Goal: Information Seeking & Learning: Learn about a topic

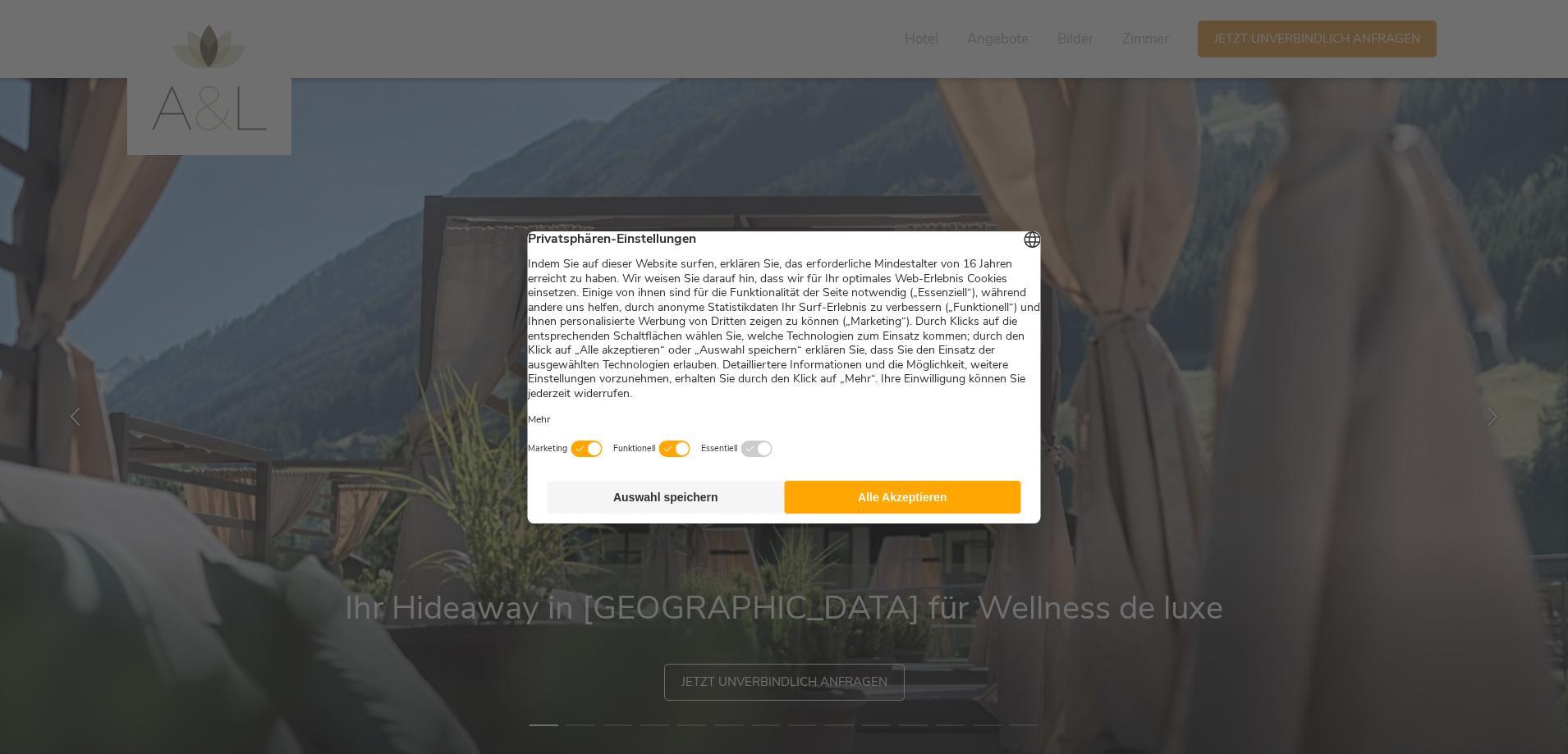
click at [985, 514] on button "Alle Akzeptieren" at bounding box center [902, 497] width 237 height 33
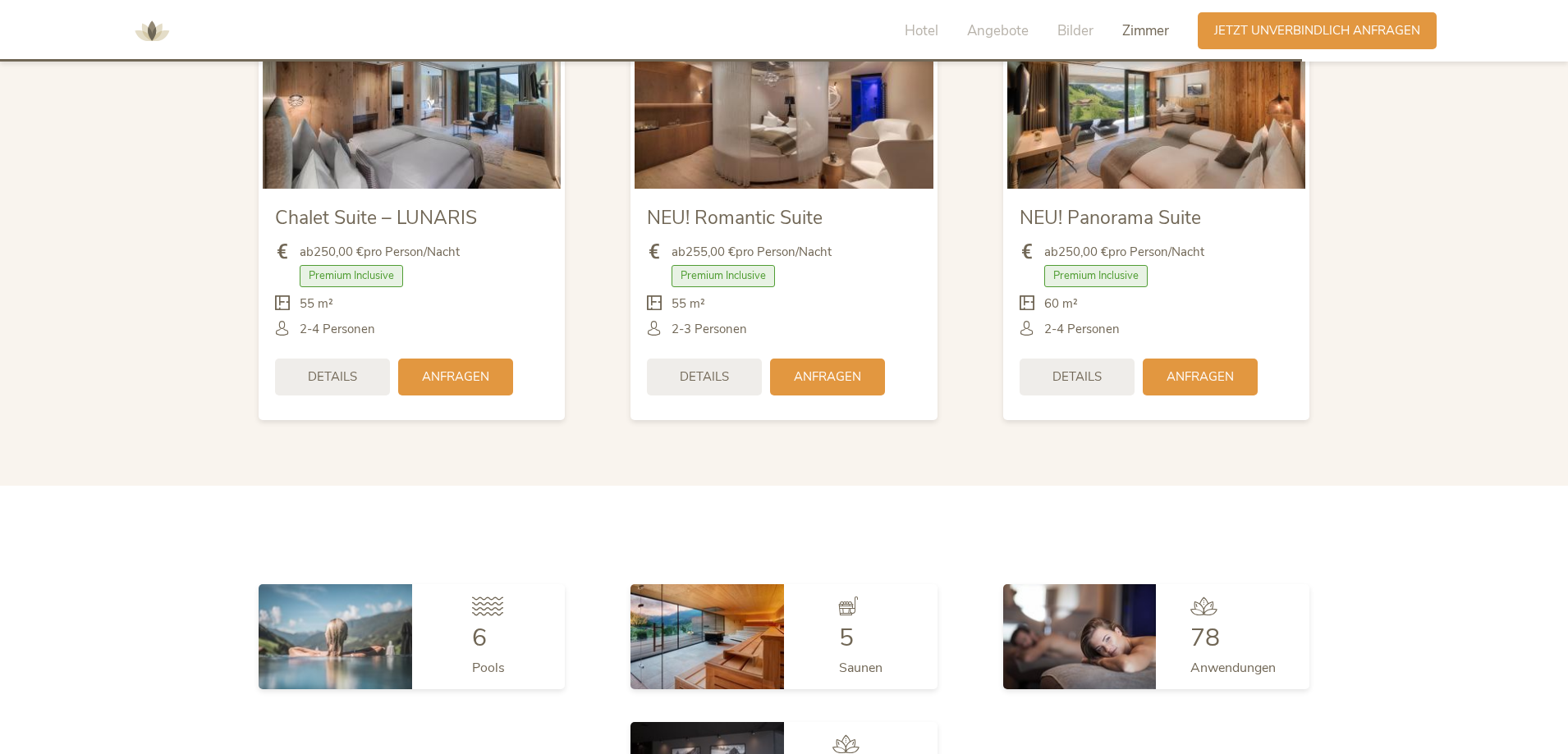
scroll to position [3939, 0]
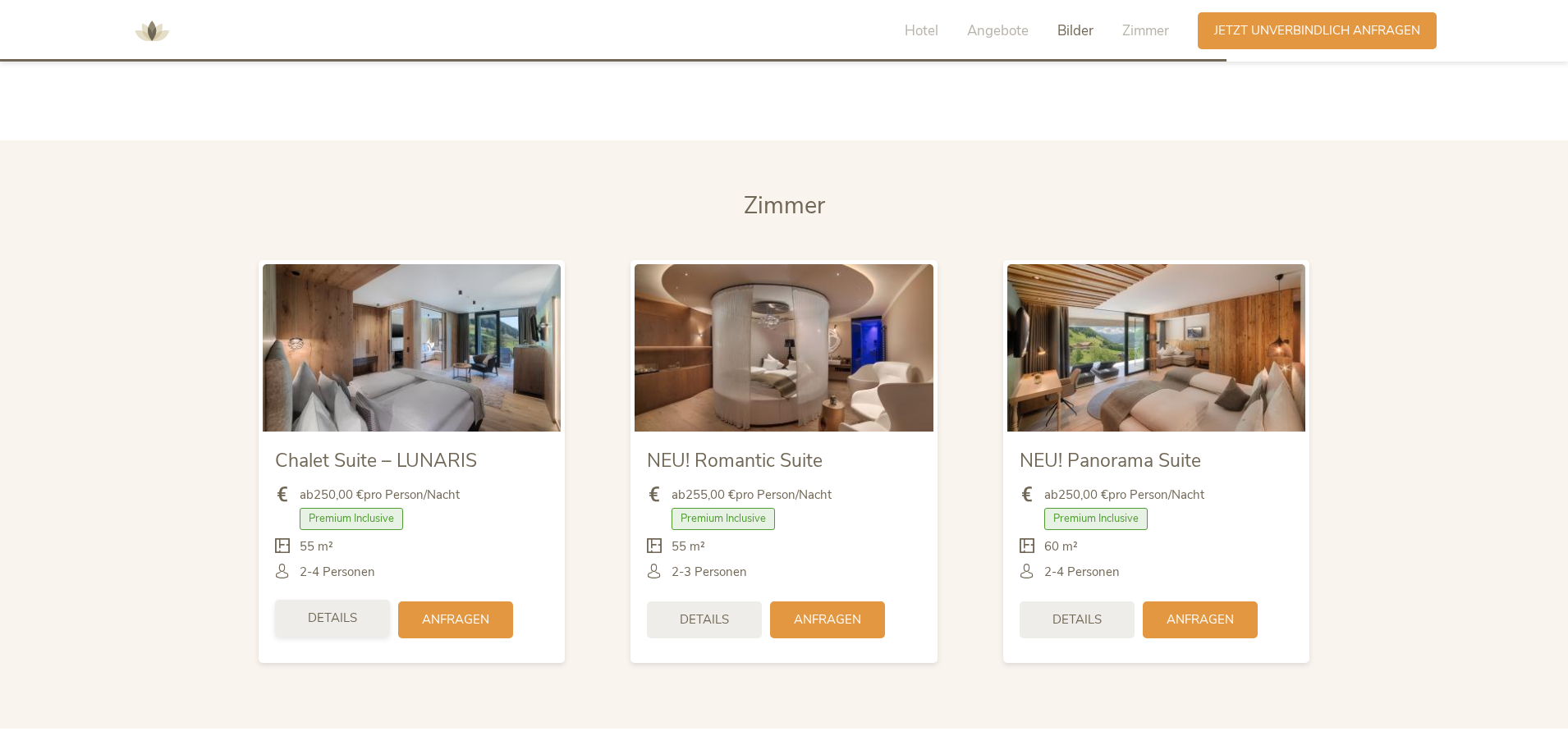
click at [330, 622] on span "Details" at bounding box center [332, 618] width 49 height 17
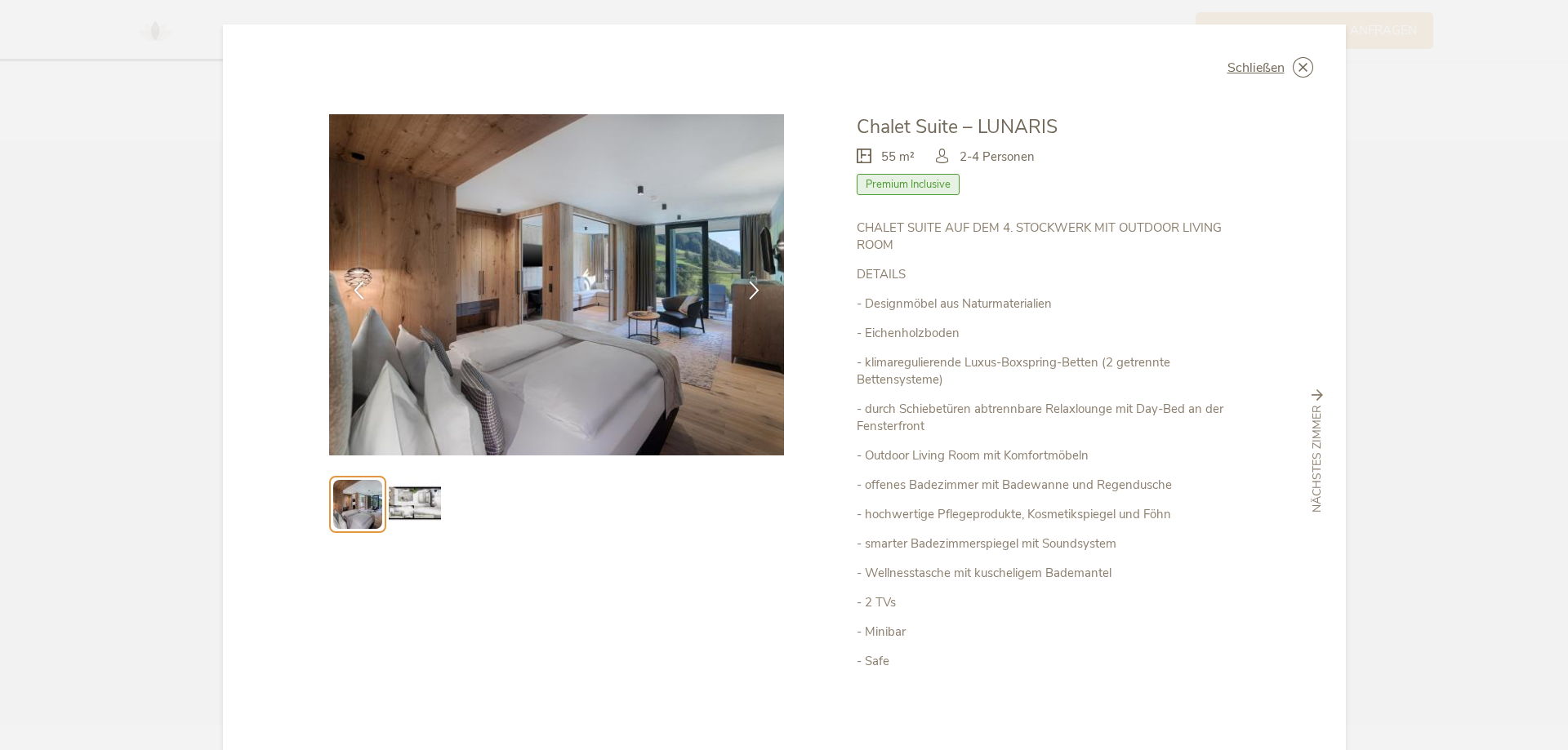
click at [403, 507] on img at bounding box center [415, 505] width 52 height 52
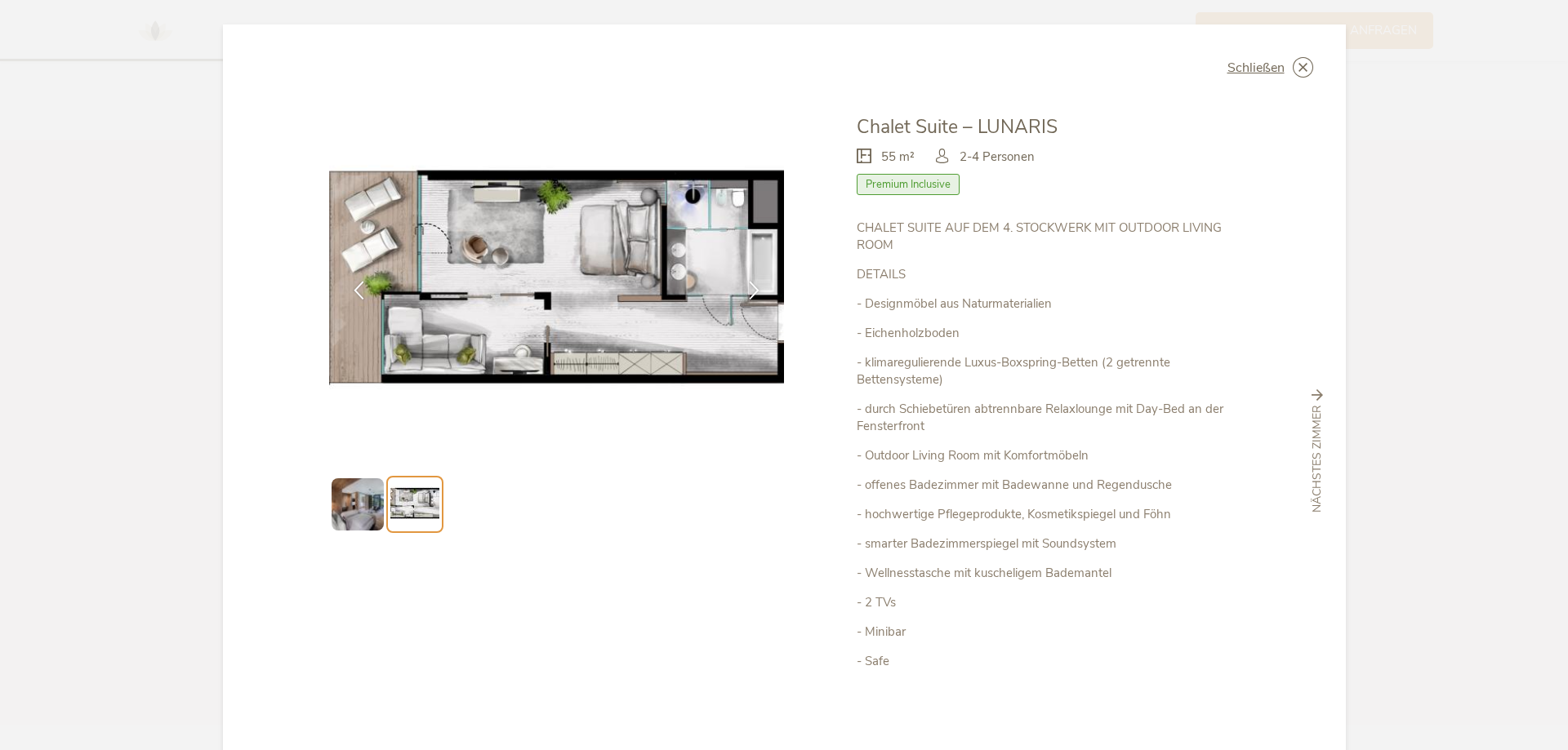
click at [167, 401] on div "Schließen Chalet Suite – LUNARIS Premium Inclusive" at bounding box center [784, 375] width 1568 height 750
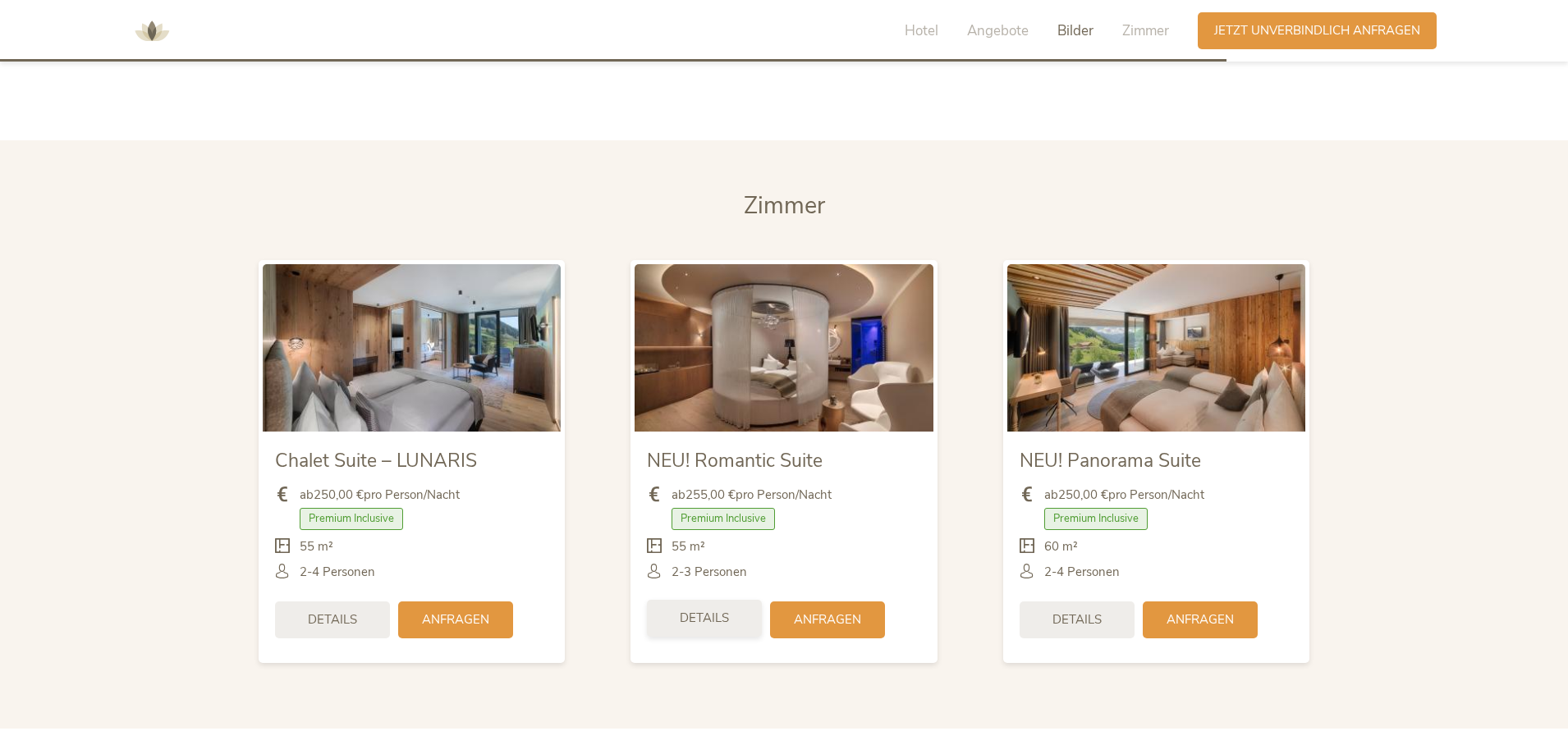
click at [730, 613] on div "Details" at bounding box center [704, 618] width 115 height 37
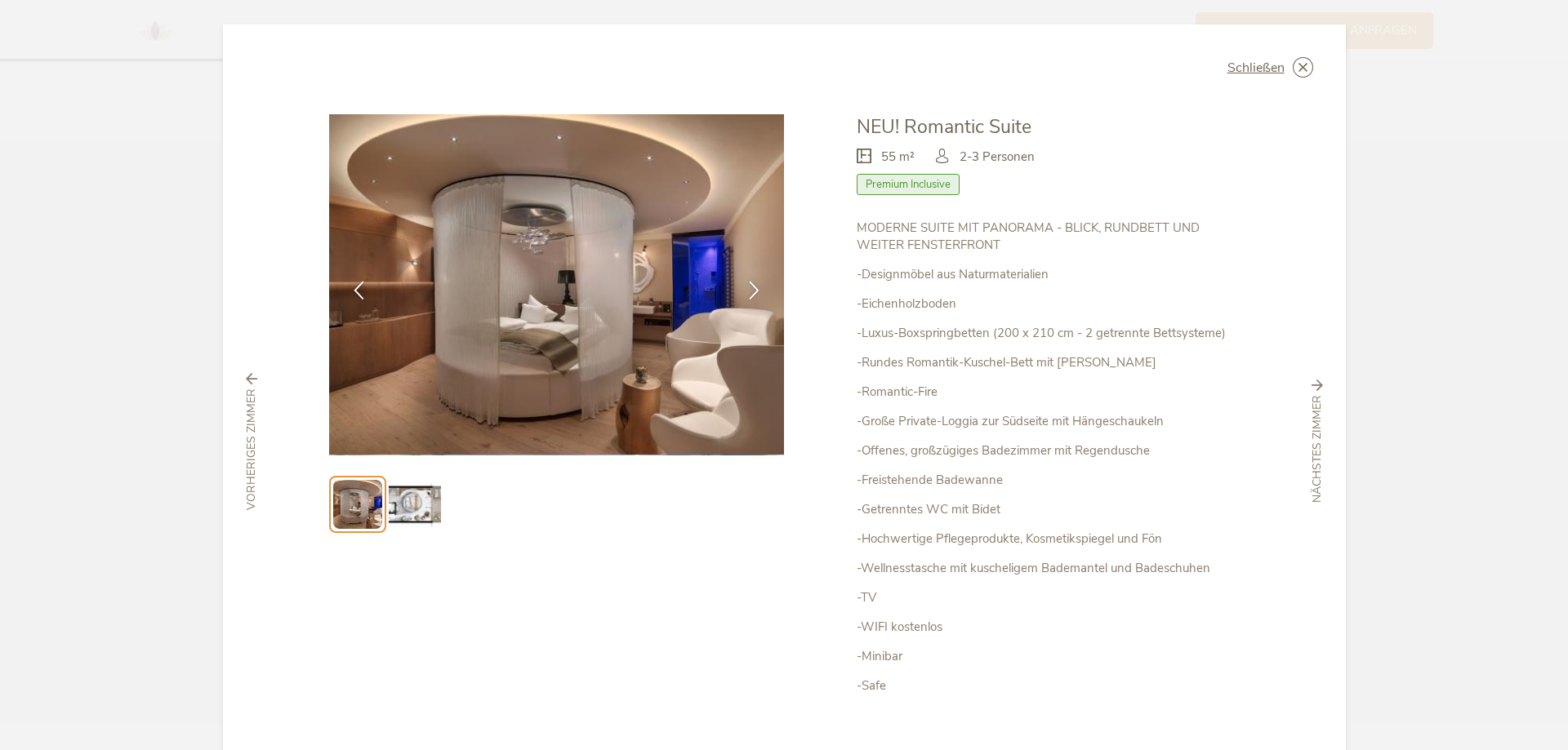
click at [421, 500] on img at bounding box center [415, 505] width 52 height 52
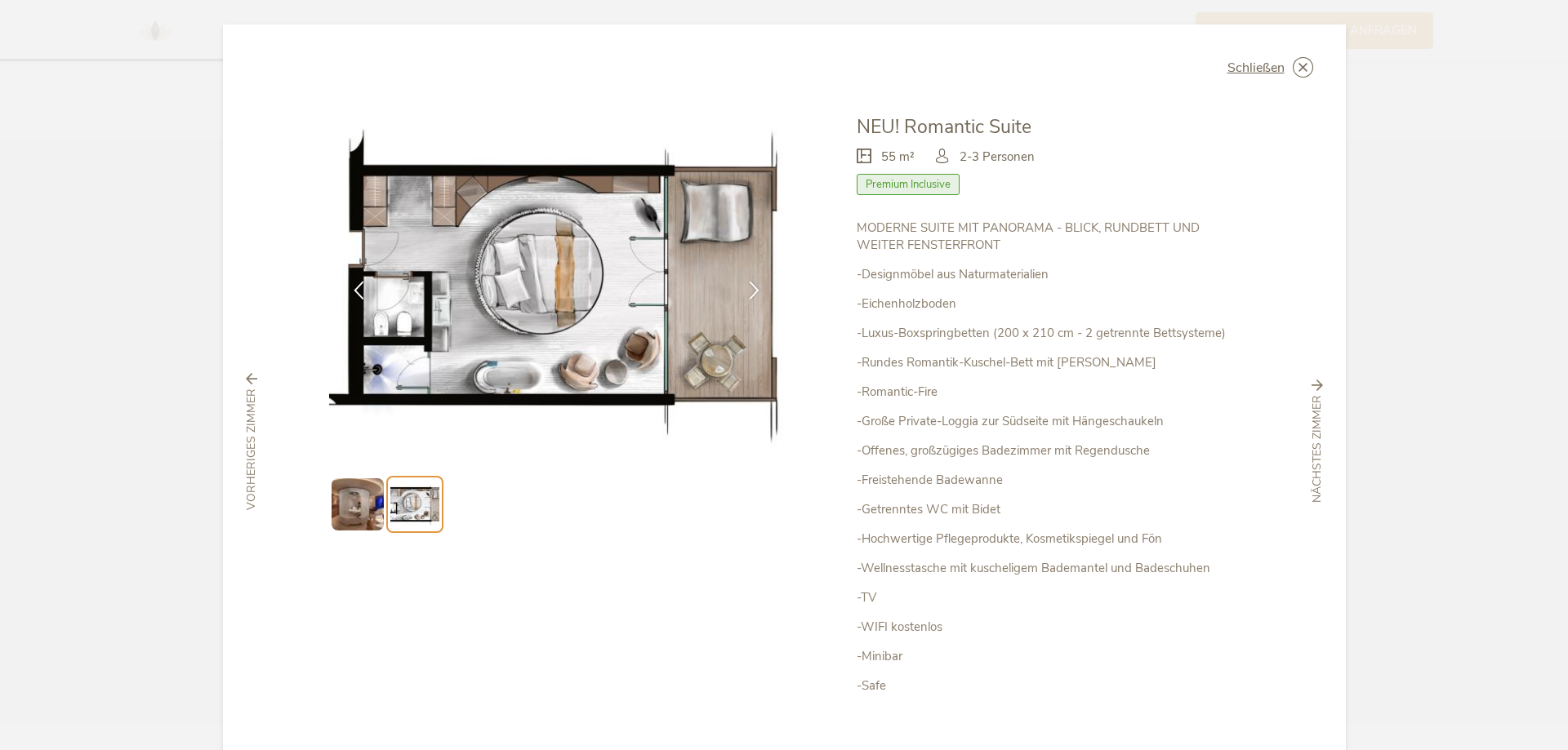
click at [351, 505] on img at bounding box center [357, 505] width 52 height 52
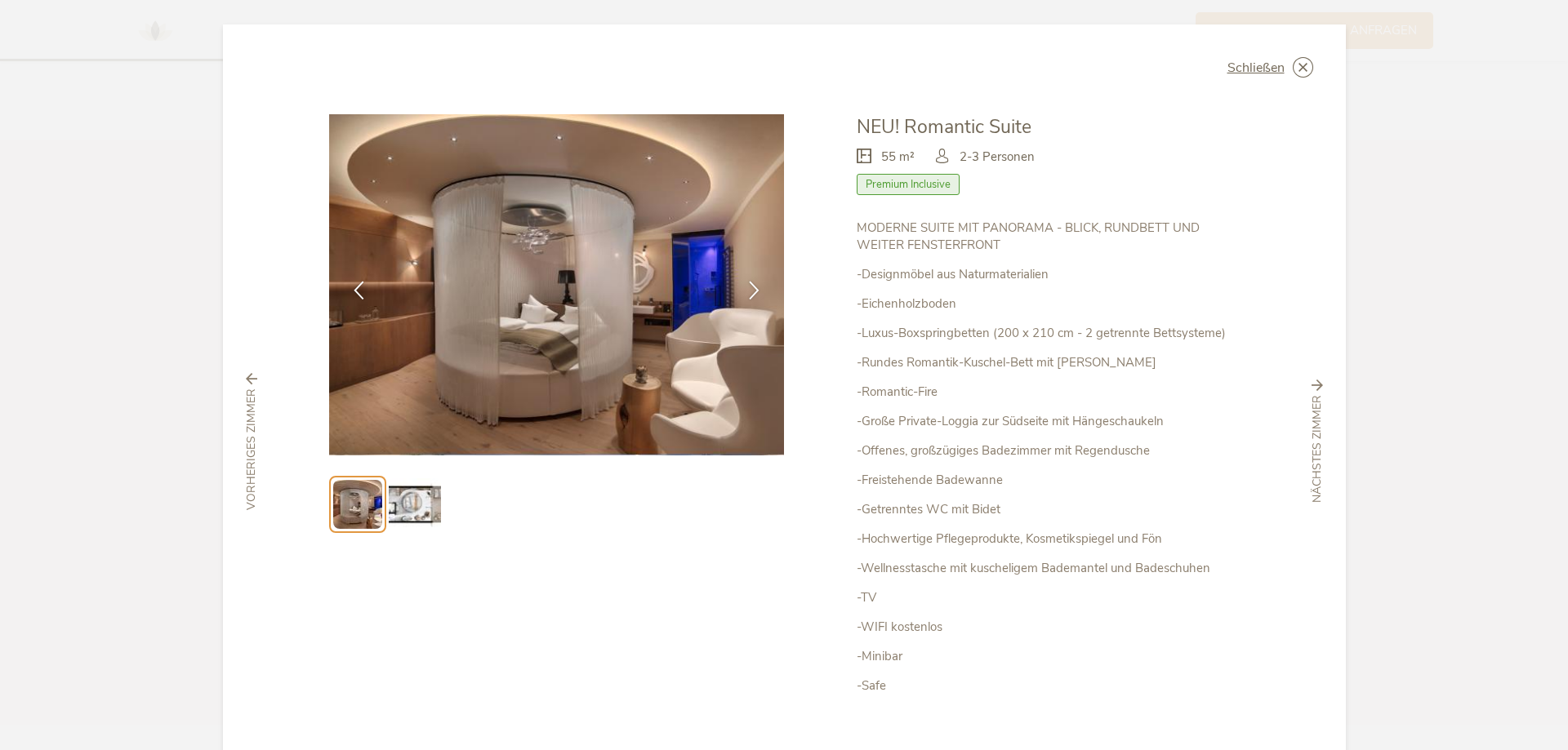
click at [232, 482] on div "vorheriges Zimmer" at bounding box center [251, 441] width 39 height 137
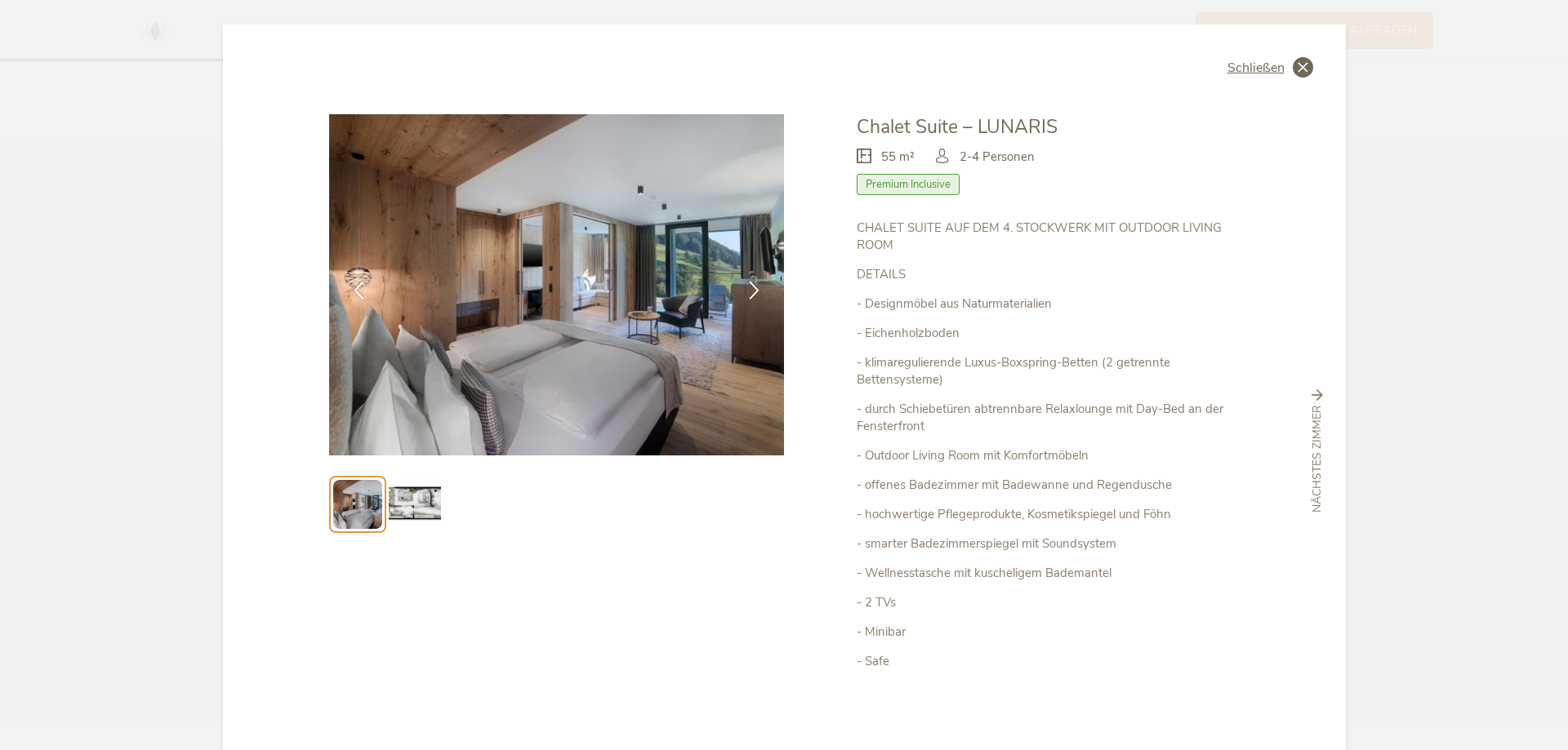
click at [1297, 76] on icon at bounding box center [1303, 67] width 21 height 21
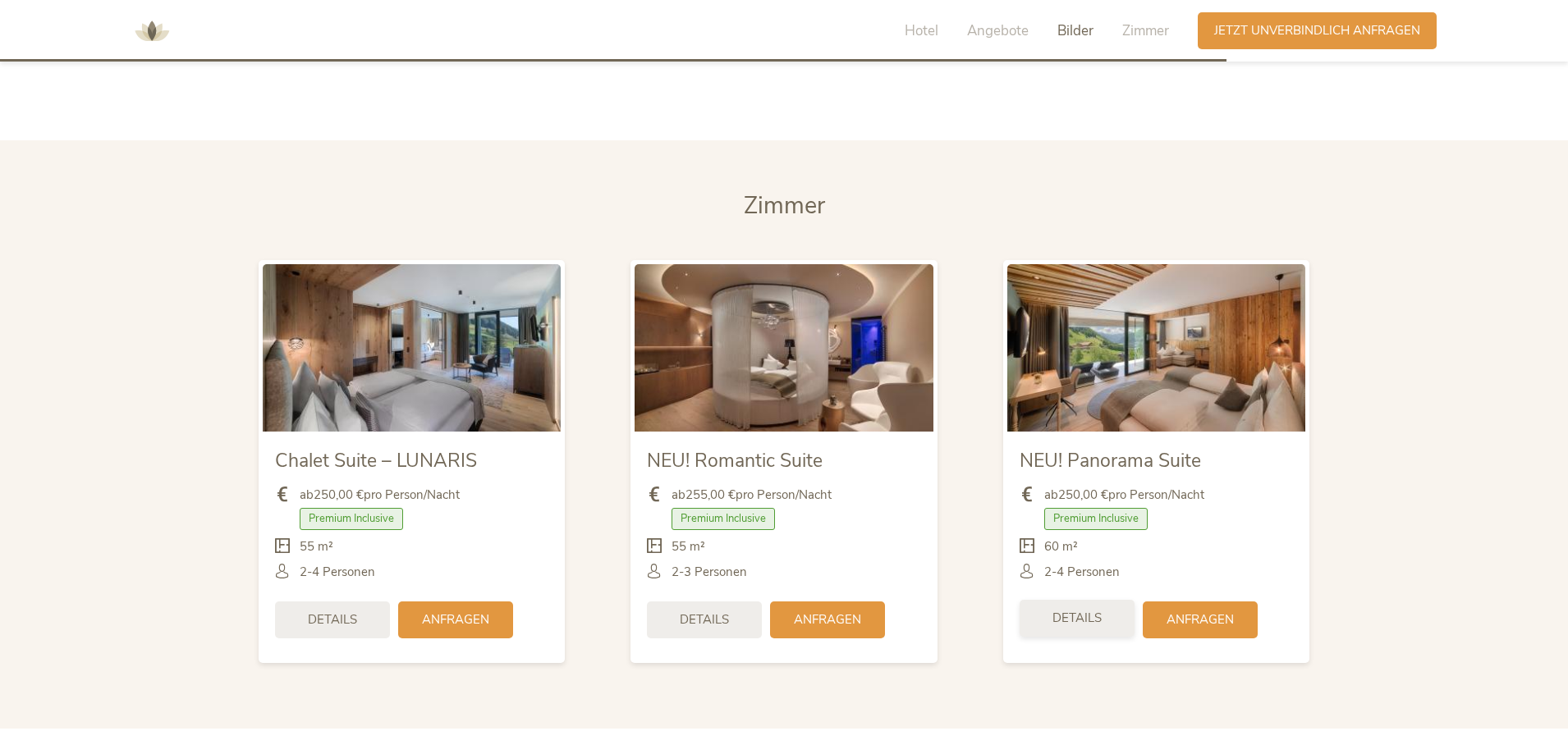
click at [1113, 614] on div "Details" at bounding box center [1076, 618] width 115 height 37
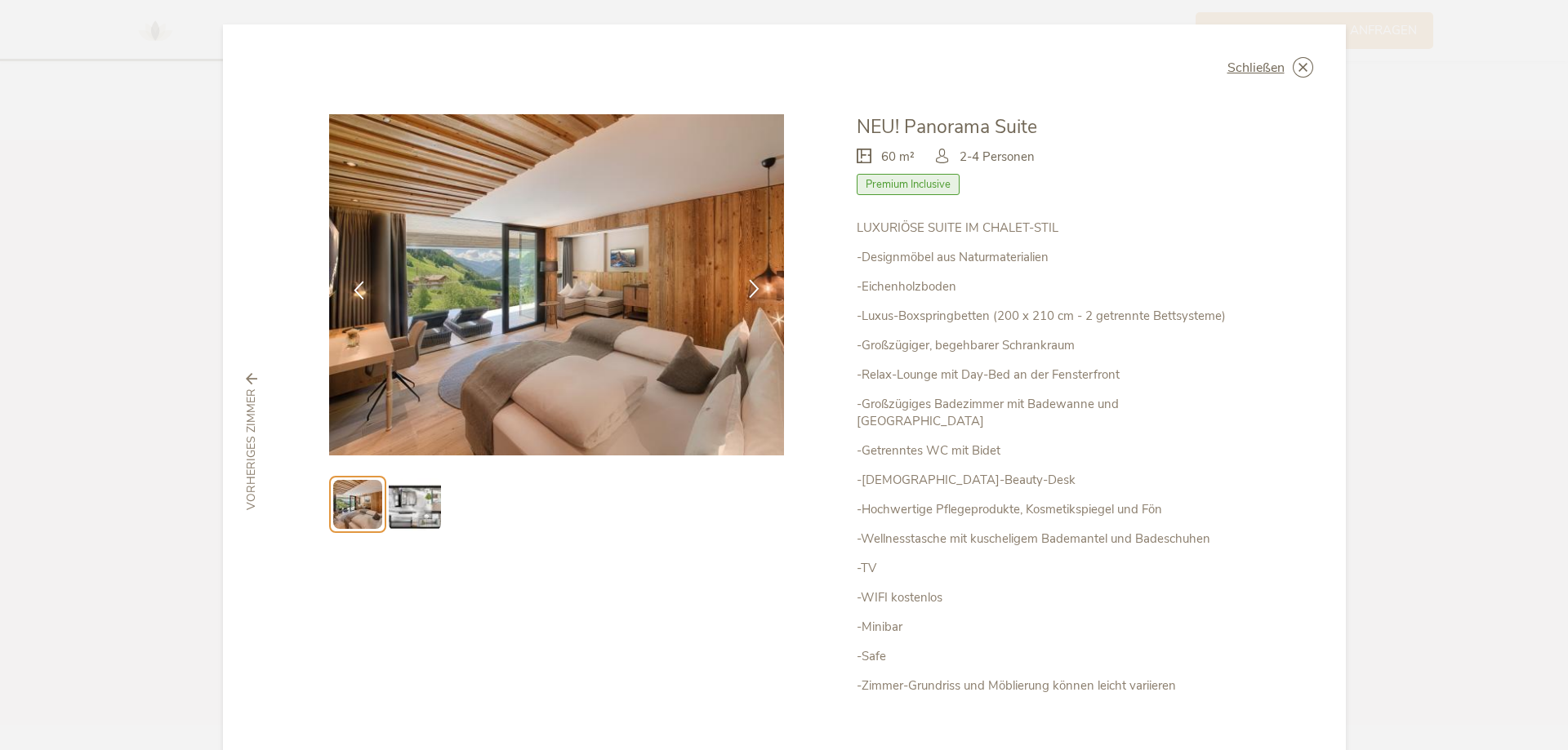
click at [752, 292] on icon at bounding box center [754, 288] width 19 height 19
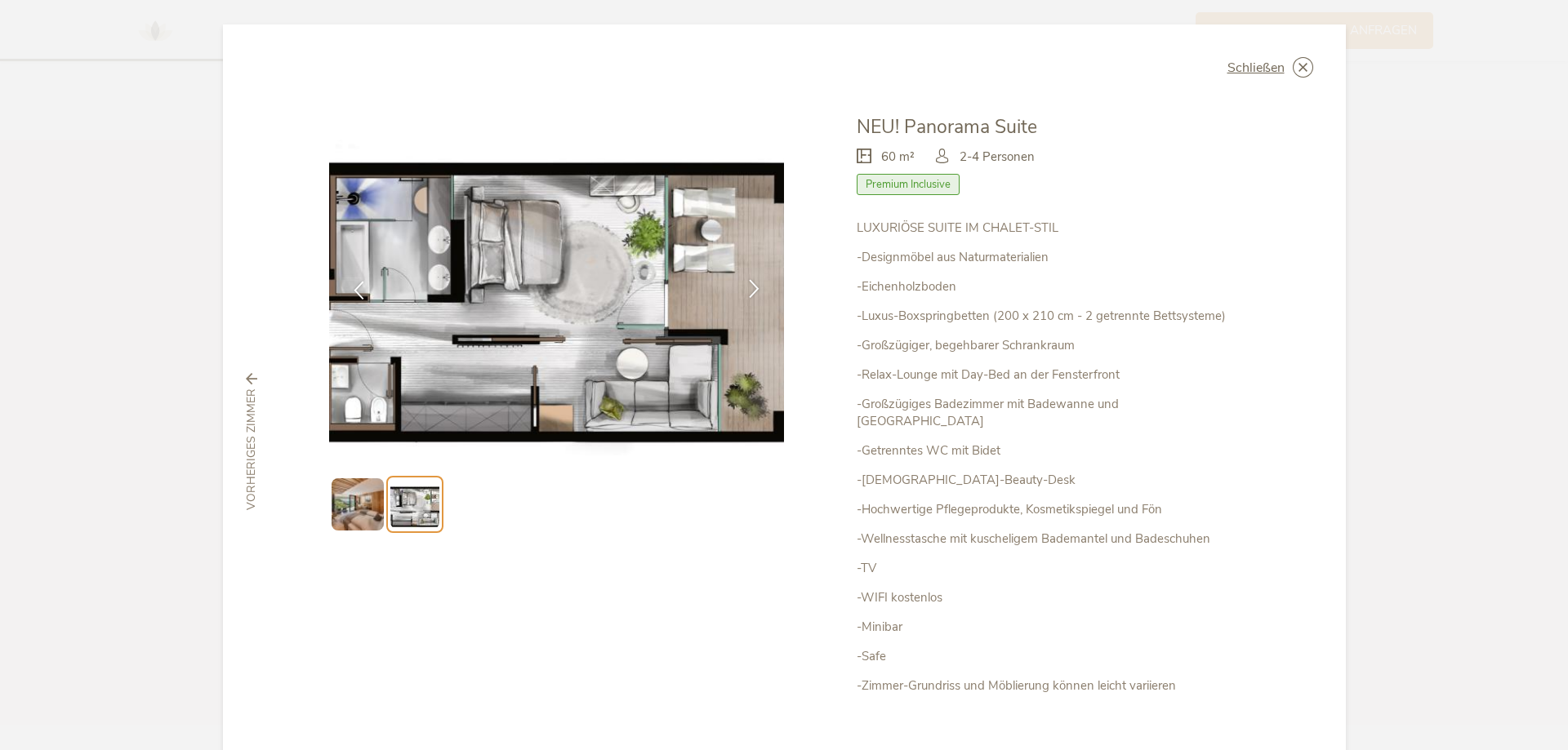
click at [754, 294] on icon at bounding box center [754, 288] width 19 height 19
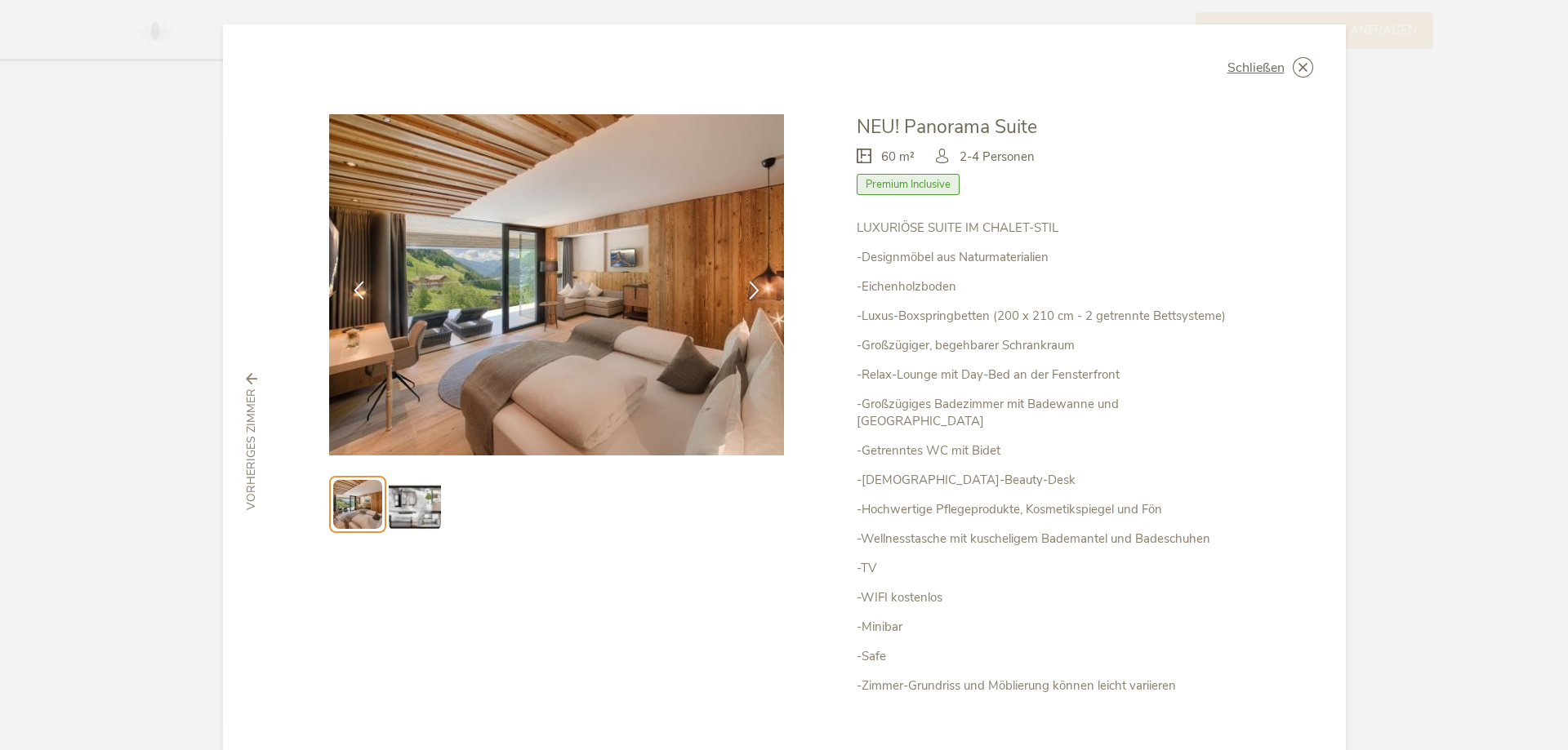
click at [1471, 431] on div "Schließen Chalet Suite – LUNARIS Premium Inclusive" at bounding box center [784, 375] width 1568 height 750
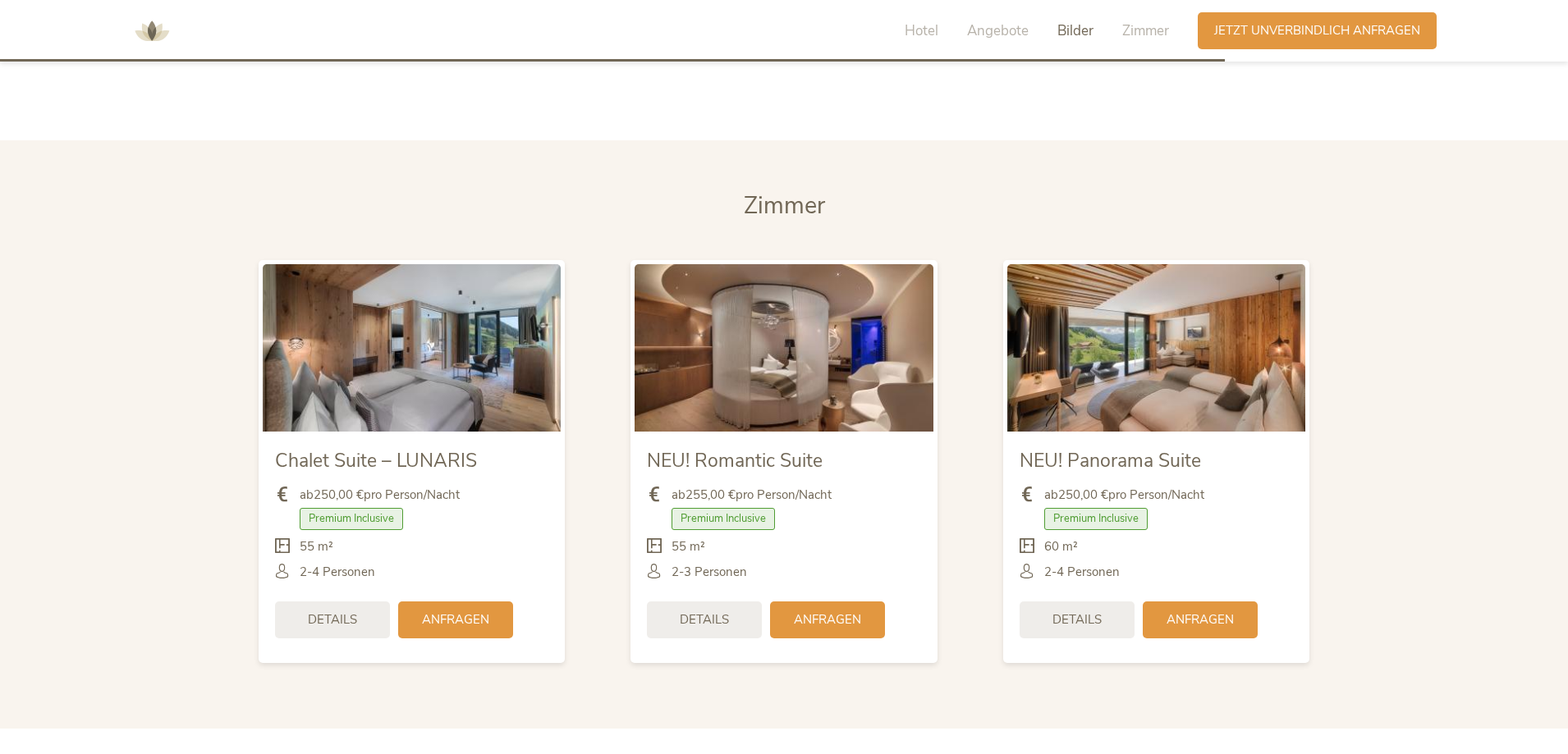
scroll to position [3720, 0]
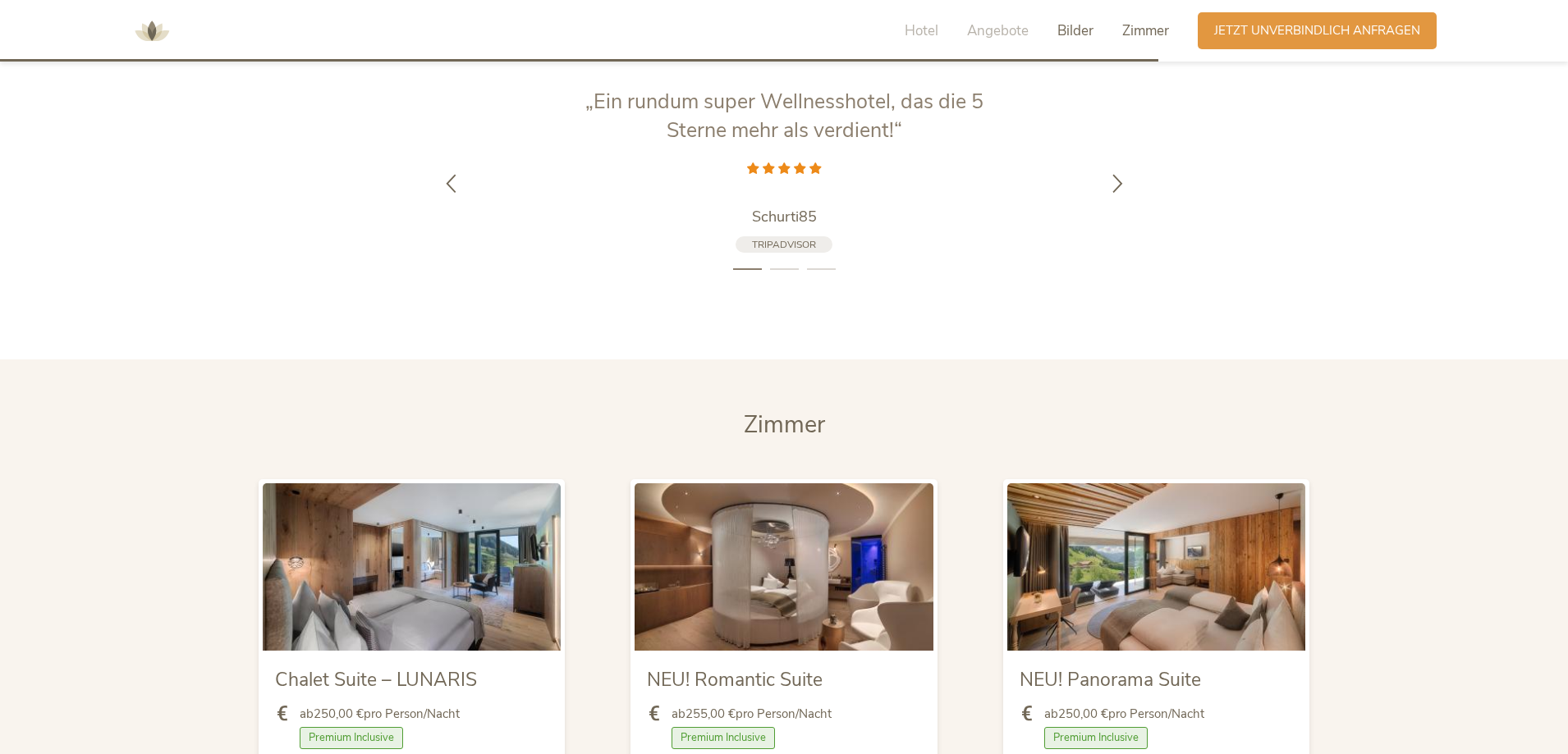
click at [1153, 34] on span "Zimmer" at bounding box center [1145, 31] width 47 height 19
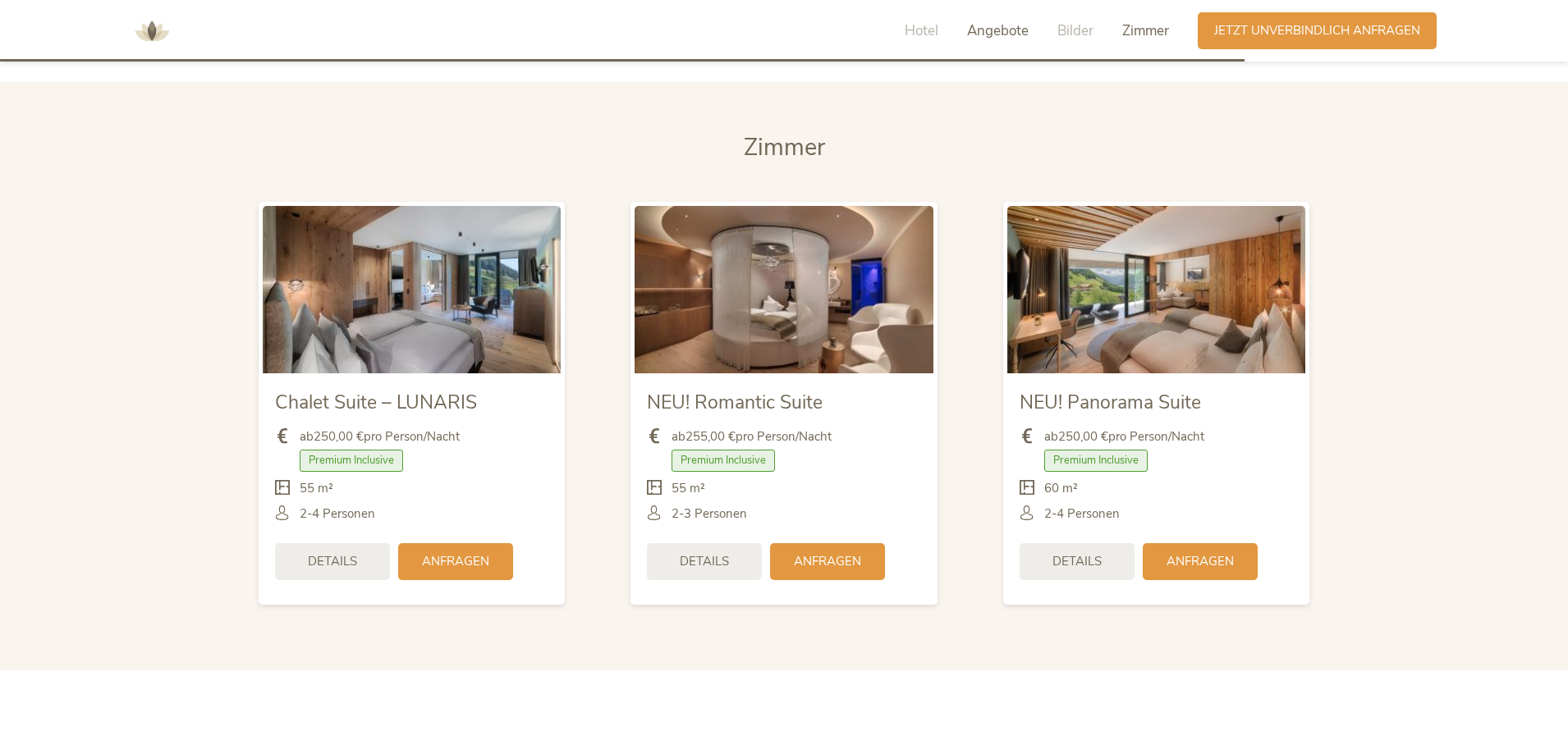
click at [1001, 24] on span "Angebote" at bounding box center [997, 31] width 62 height 19
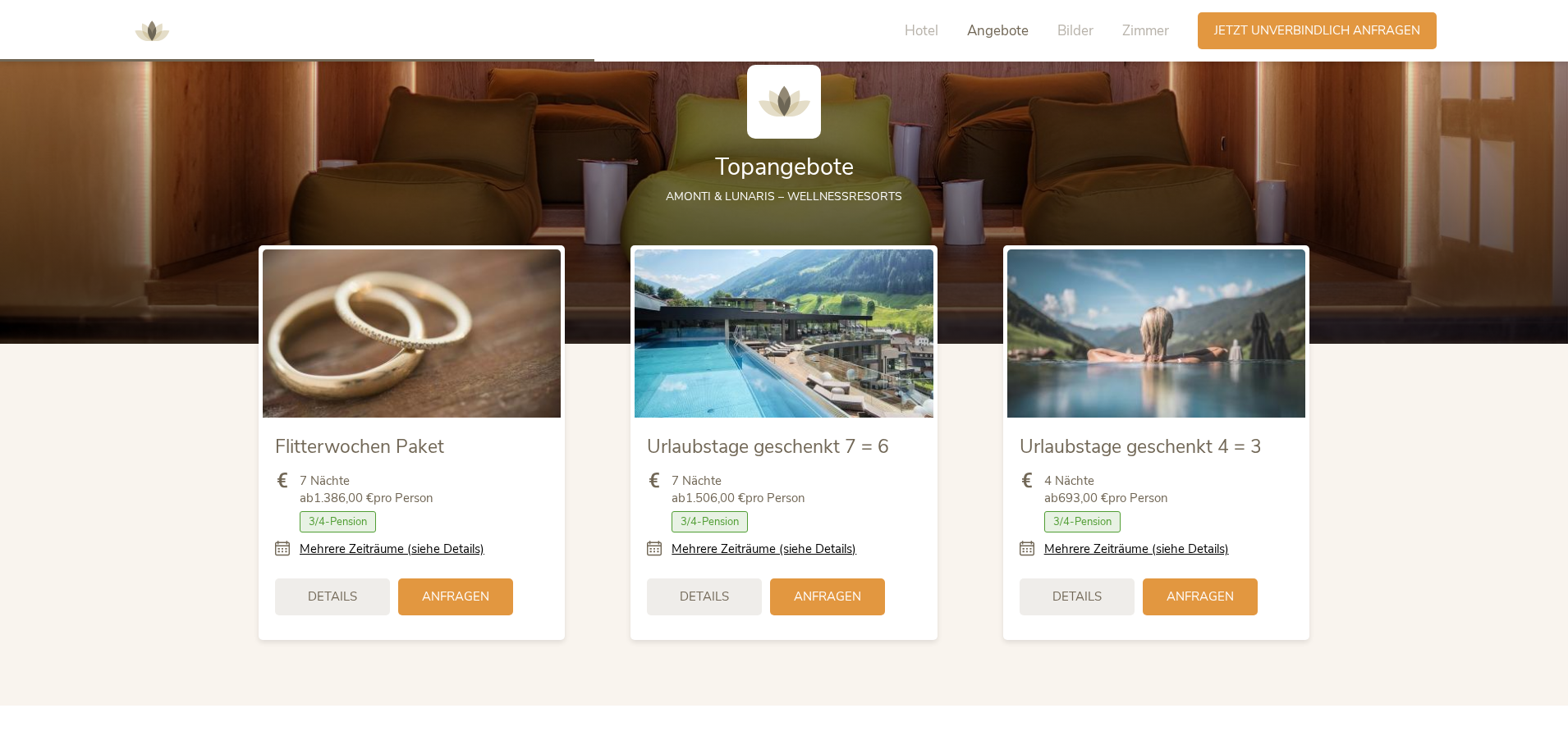
scroll to position [1895, 0]
